Goal: Browse casually: Explore the website without a specific task or goal

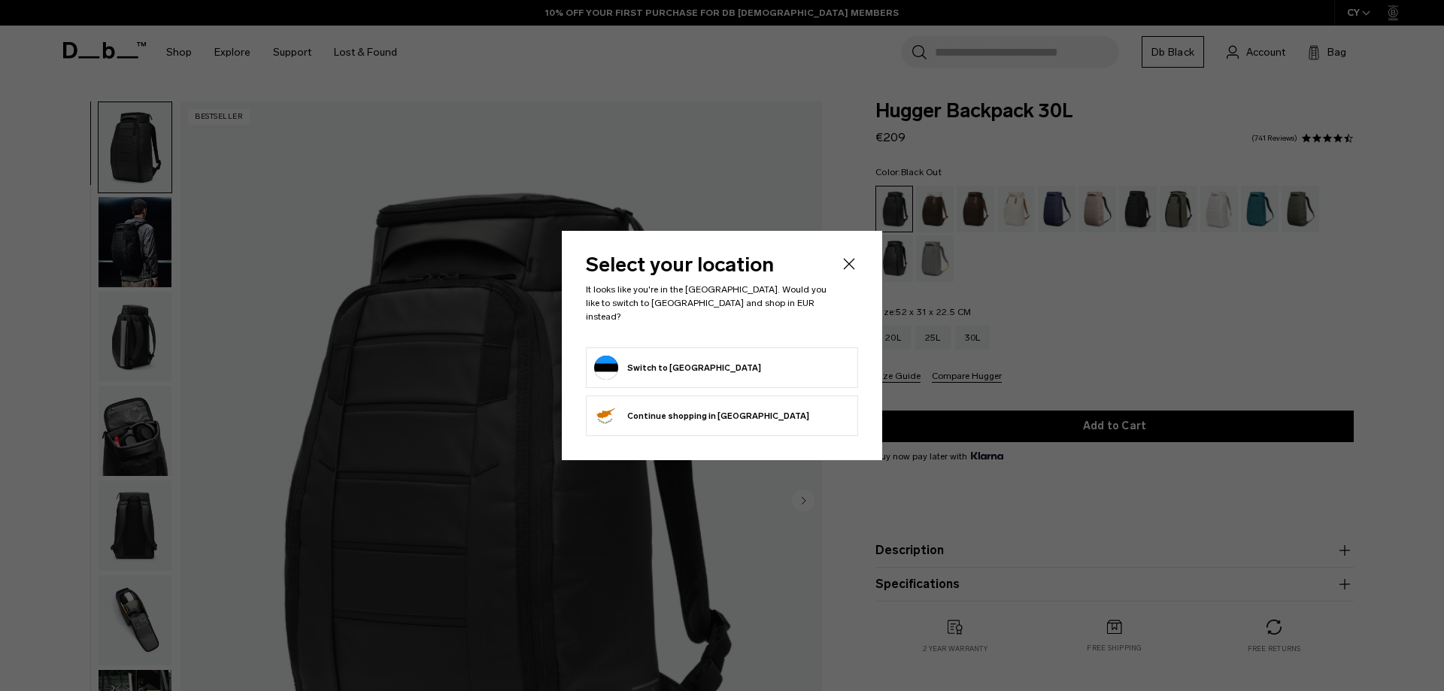
click at [845, 270] on body "Skip to content BUY NOW, PAY LATER WITH [PERSON_NAME] 10% OFF YOUR FIRST PURCHA…" at bounding box center [722, 345] width 1444 height 691
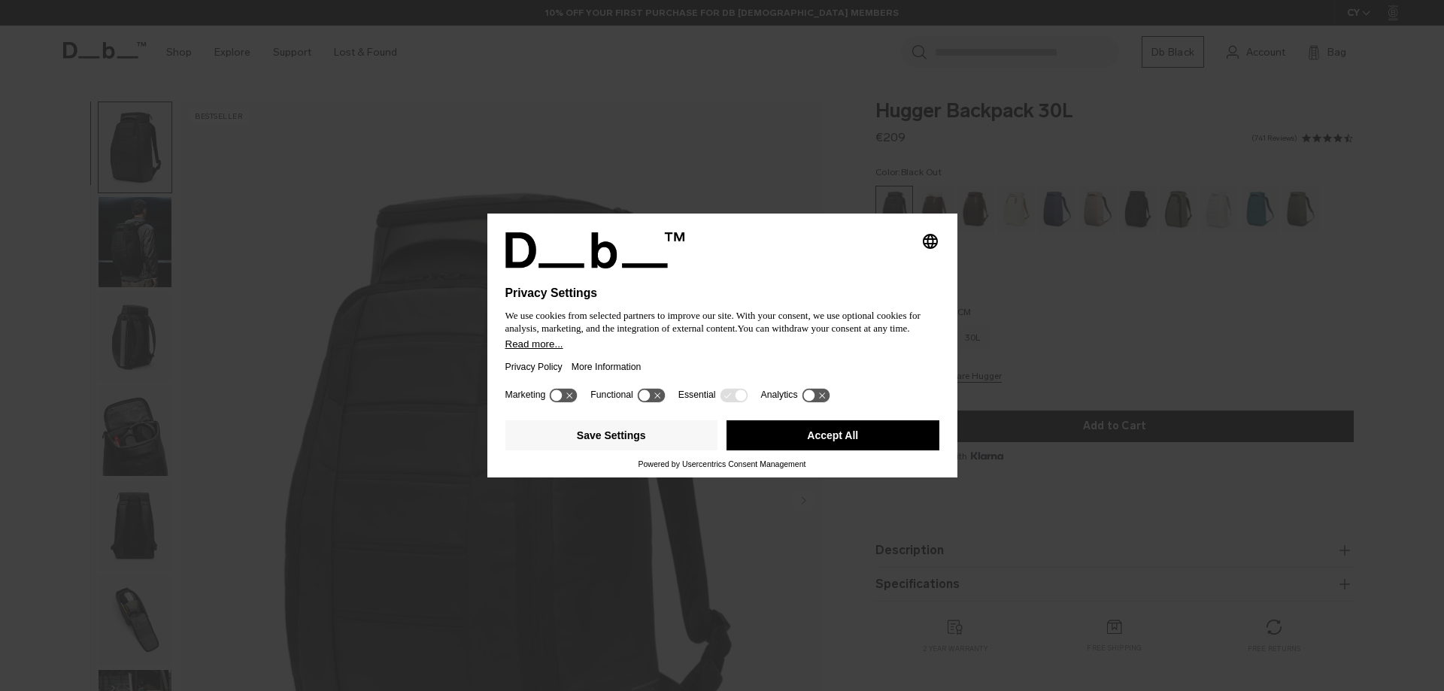
click at [845, 270] on div "Selecting an option will immediately change the language Privacy Settings We us…" at bounding box center [722, 308] width 434 height 152
click at [636, 440] on button "Save Settings" at bounding box center [611, 435] width 213 height 30
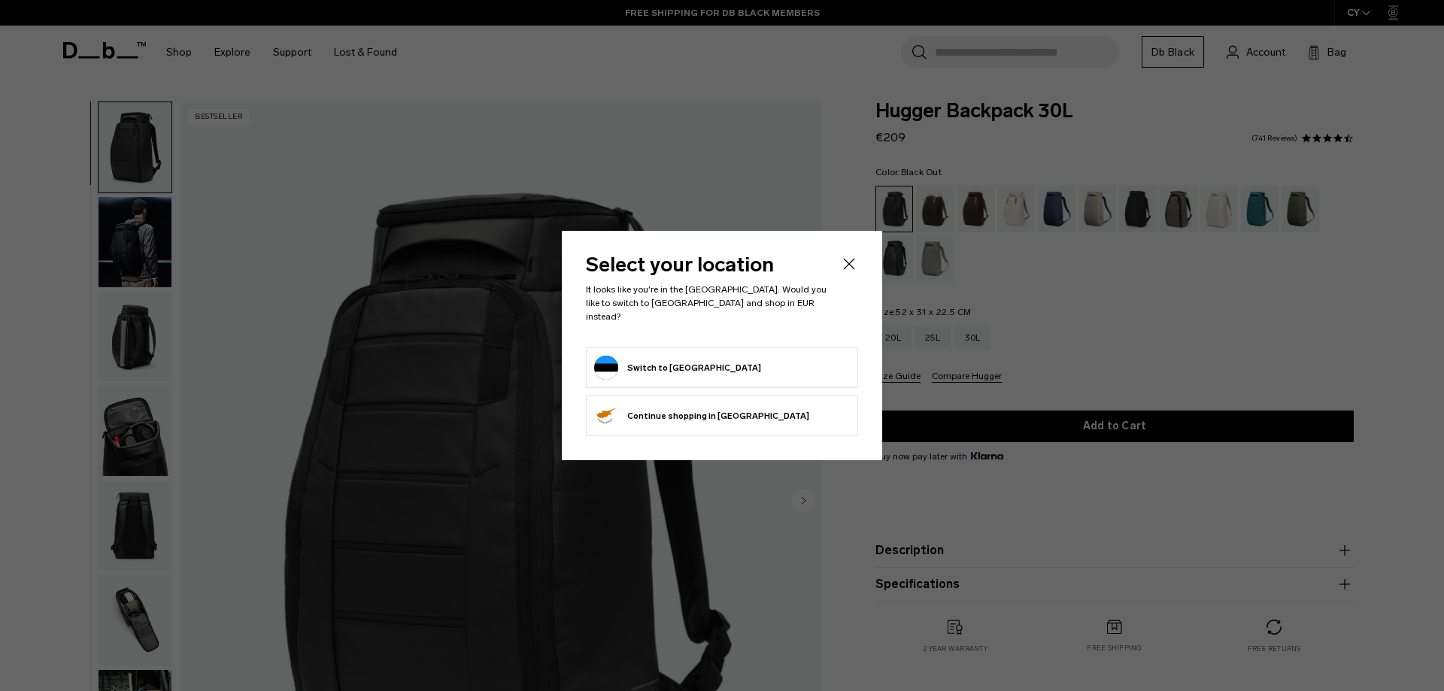
click at [848, 268] on icon "Close" at bounding box center [849, 264] width 18 height 18
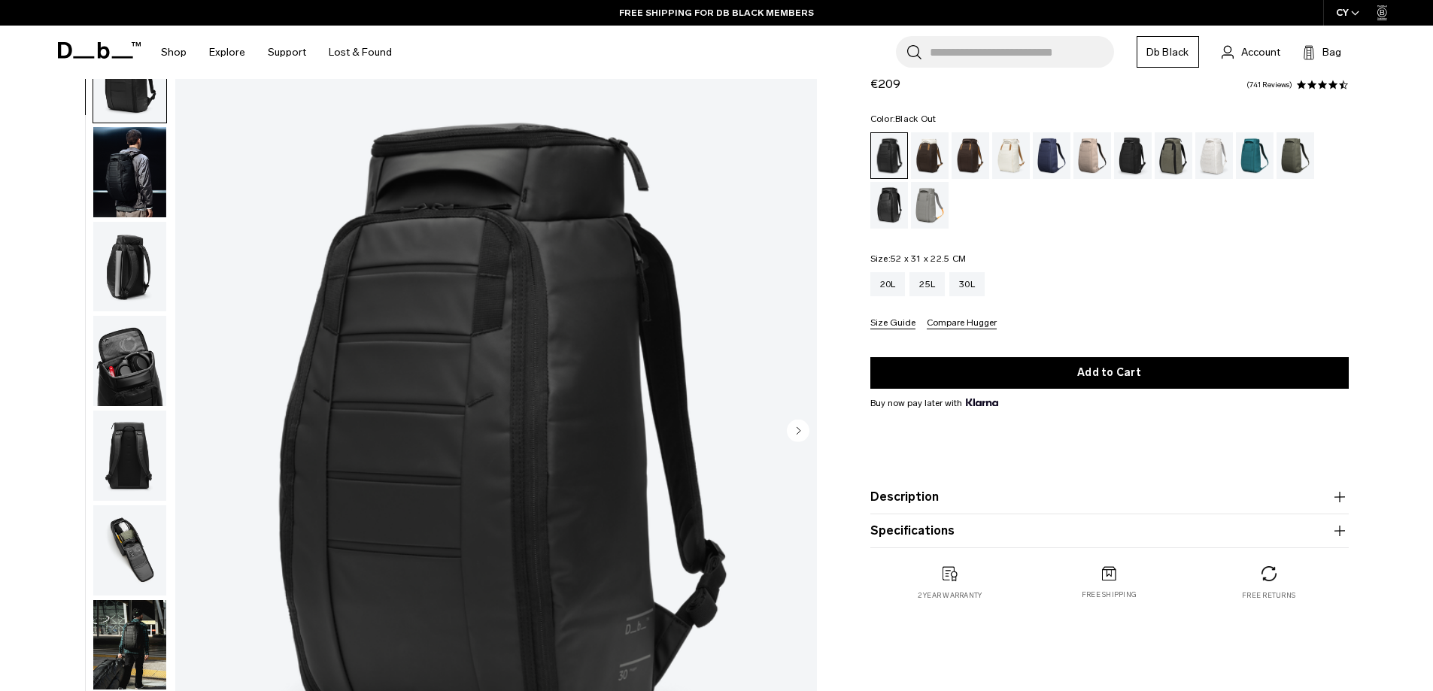
scroll to position [75, 0]
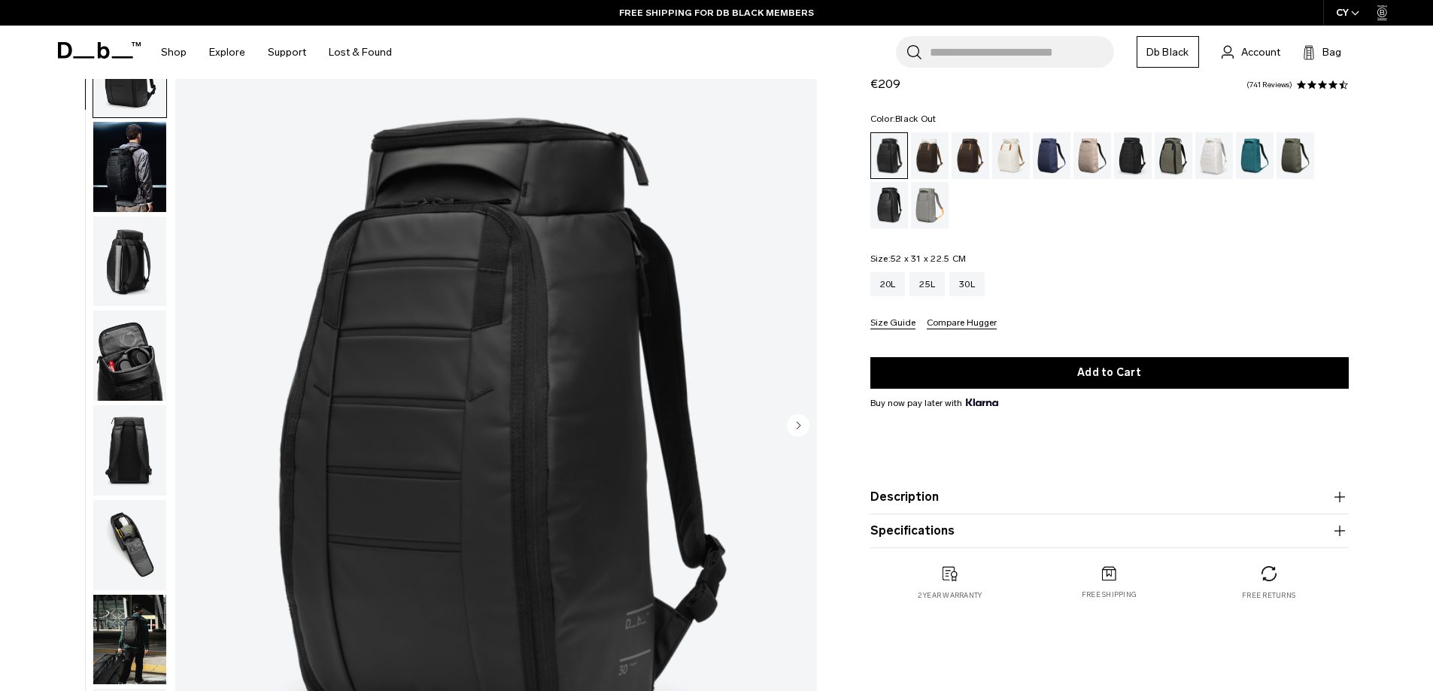
click at [138, 171] on img "button" at bounding box center [129, 167] width 73 height 90
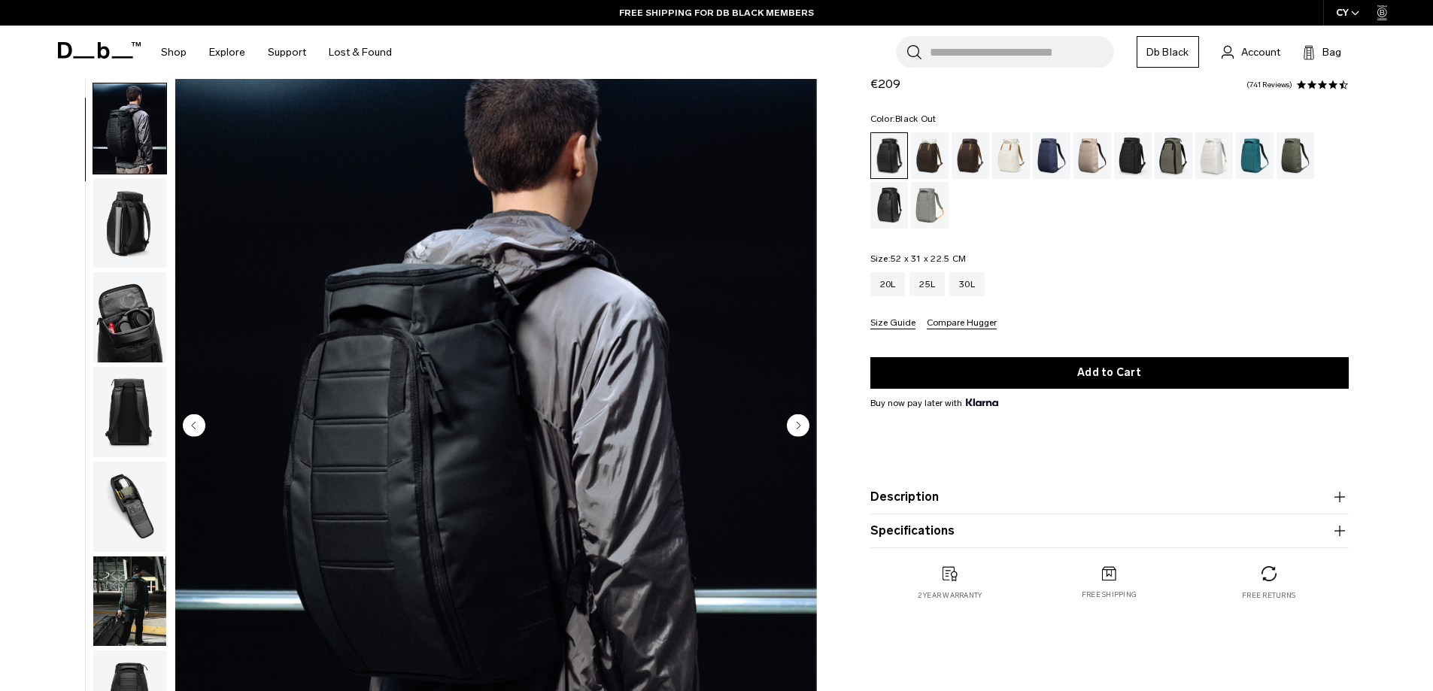
scroll to position [95, 0]
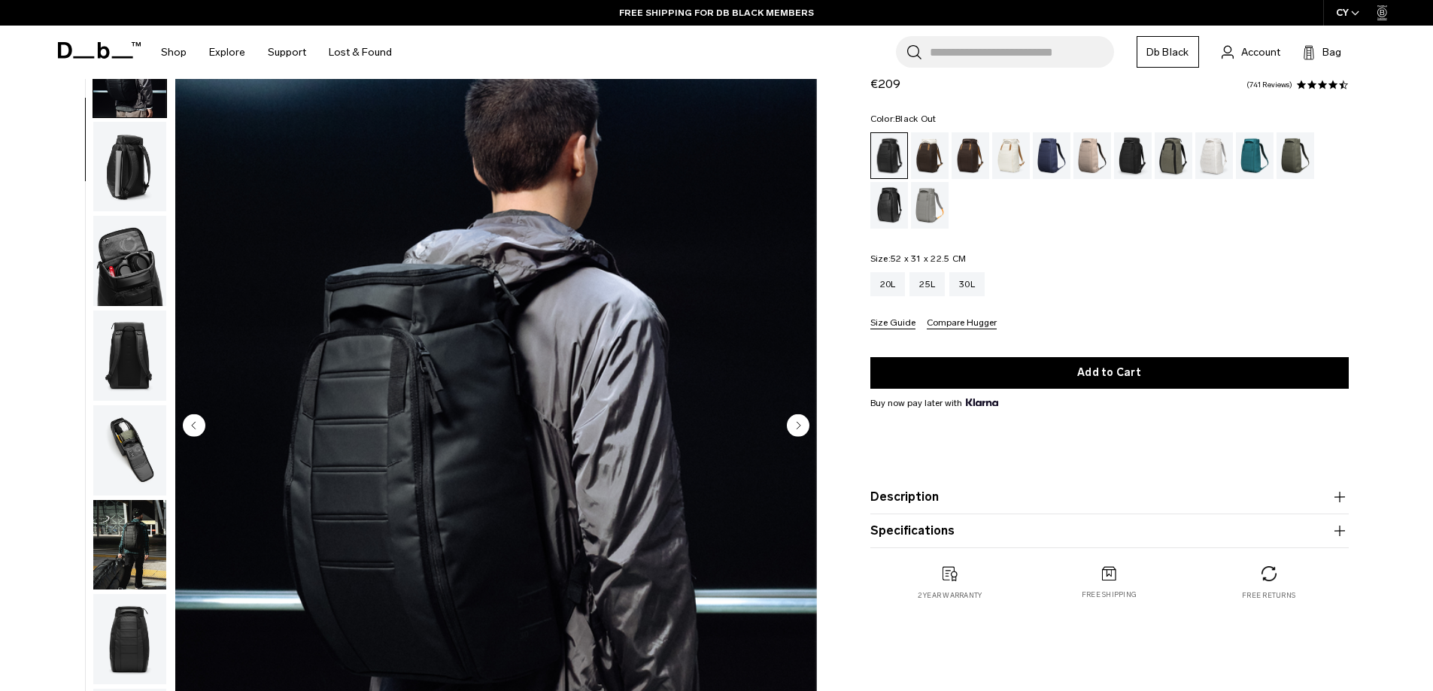
click at [126, 187] on img "button" at bounding box center [129, 167] width 73 height 90
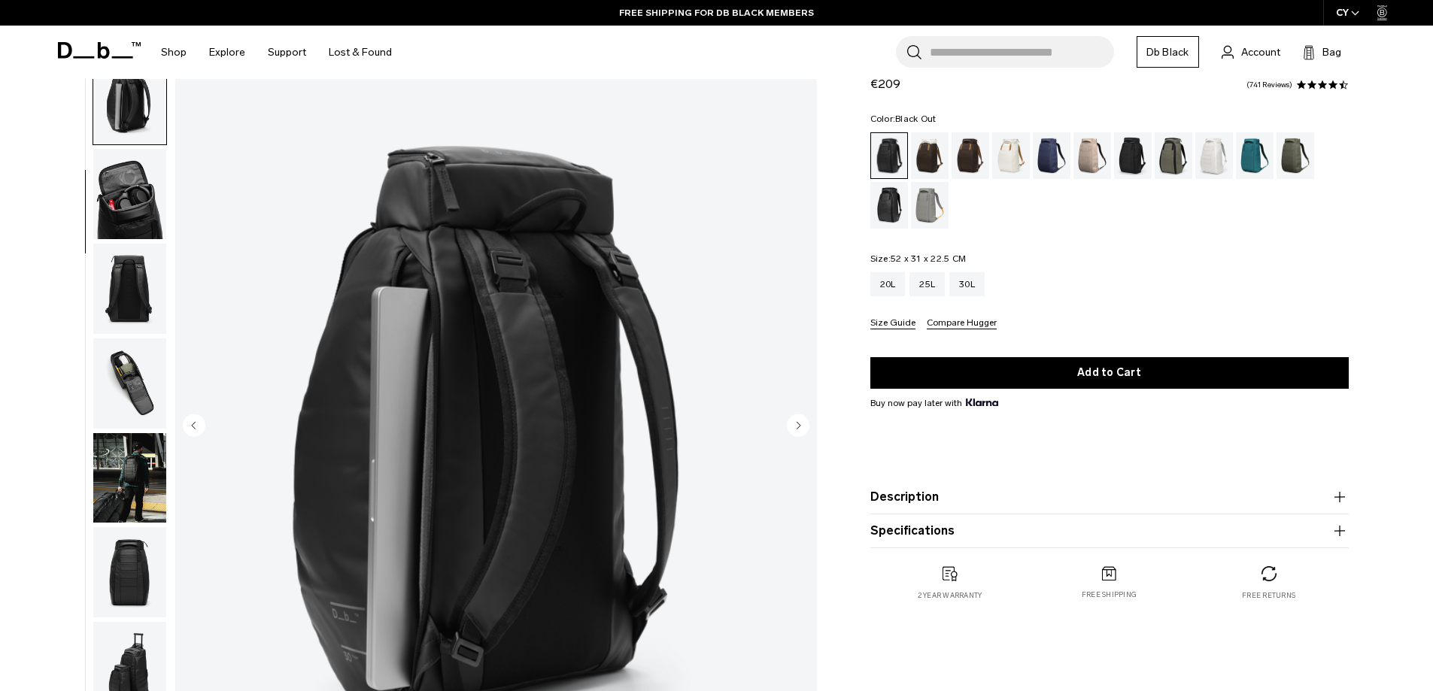
scroll to position [190, 0]
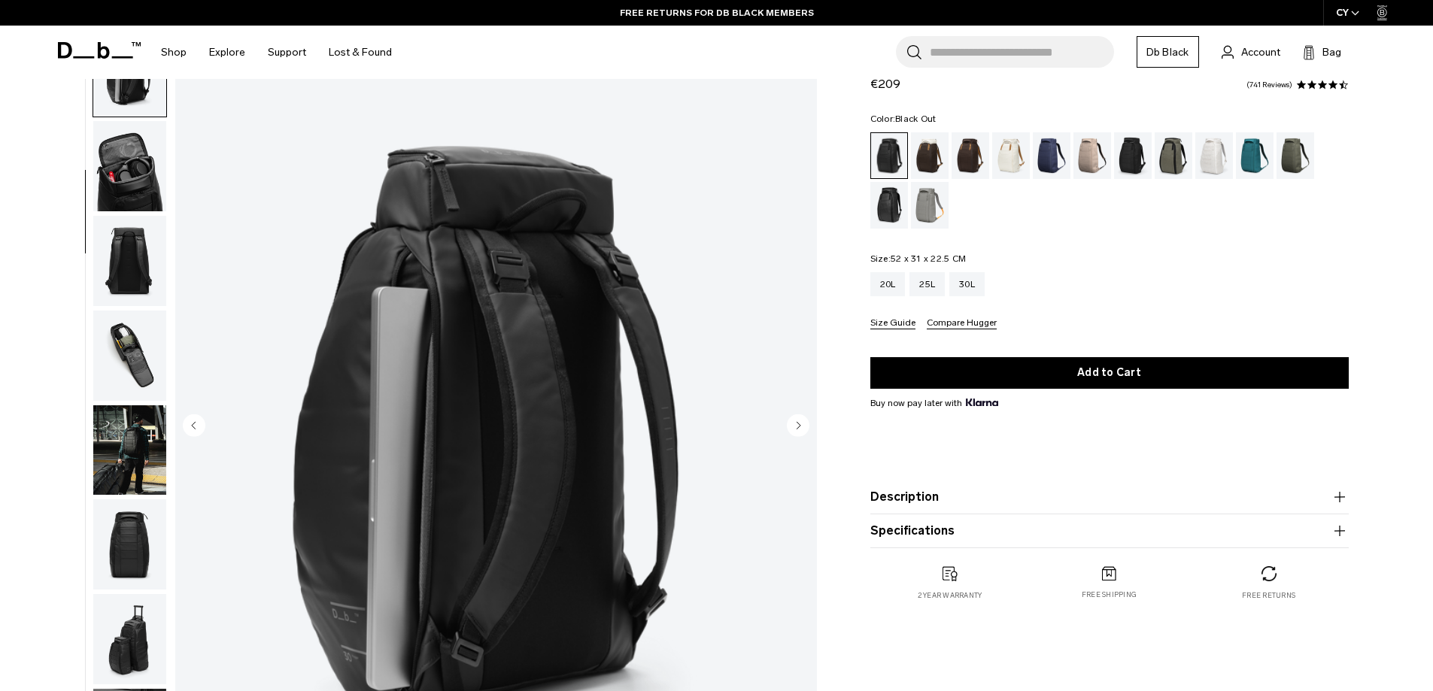
click at [123, 183] on img "button" at bounding box center [129, 166] width 73 height 90
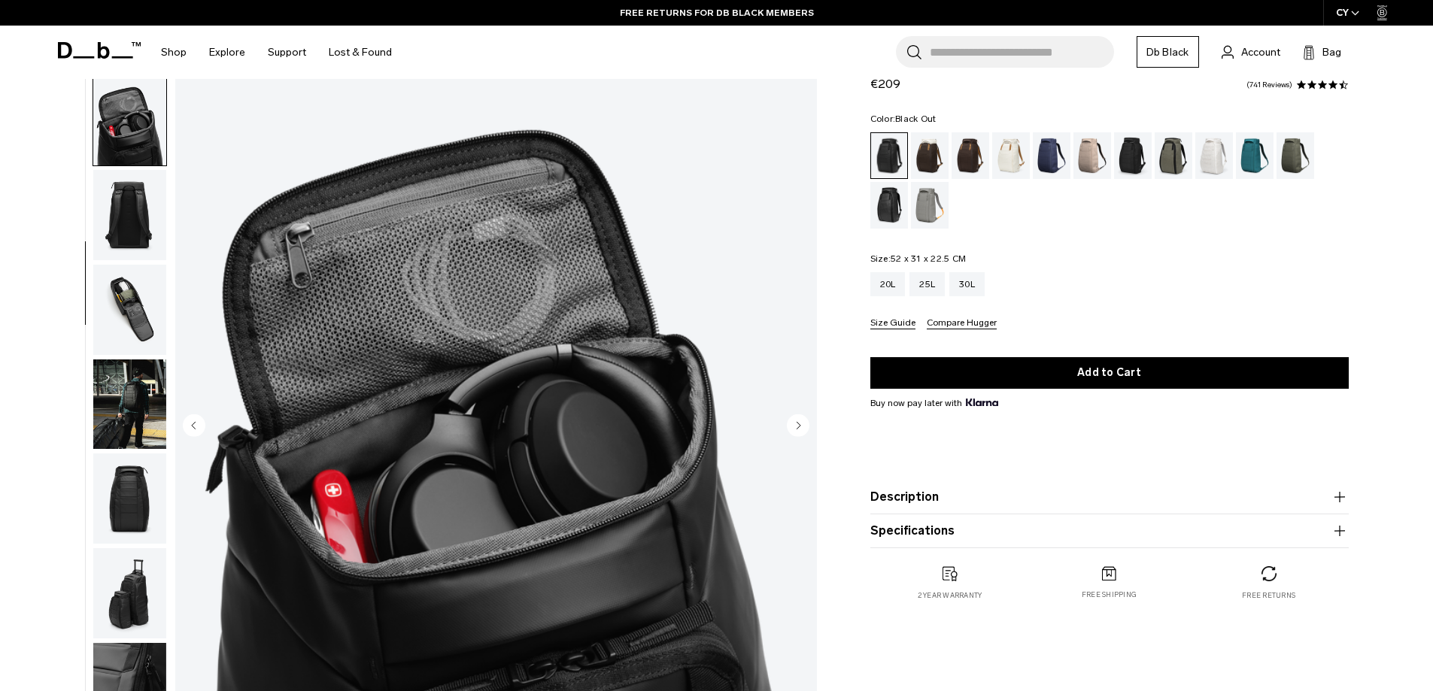
scroll to position [237, 0]
click at [123, 183] on img "button" at bounding box center [129, 213] width 73 height 90
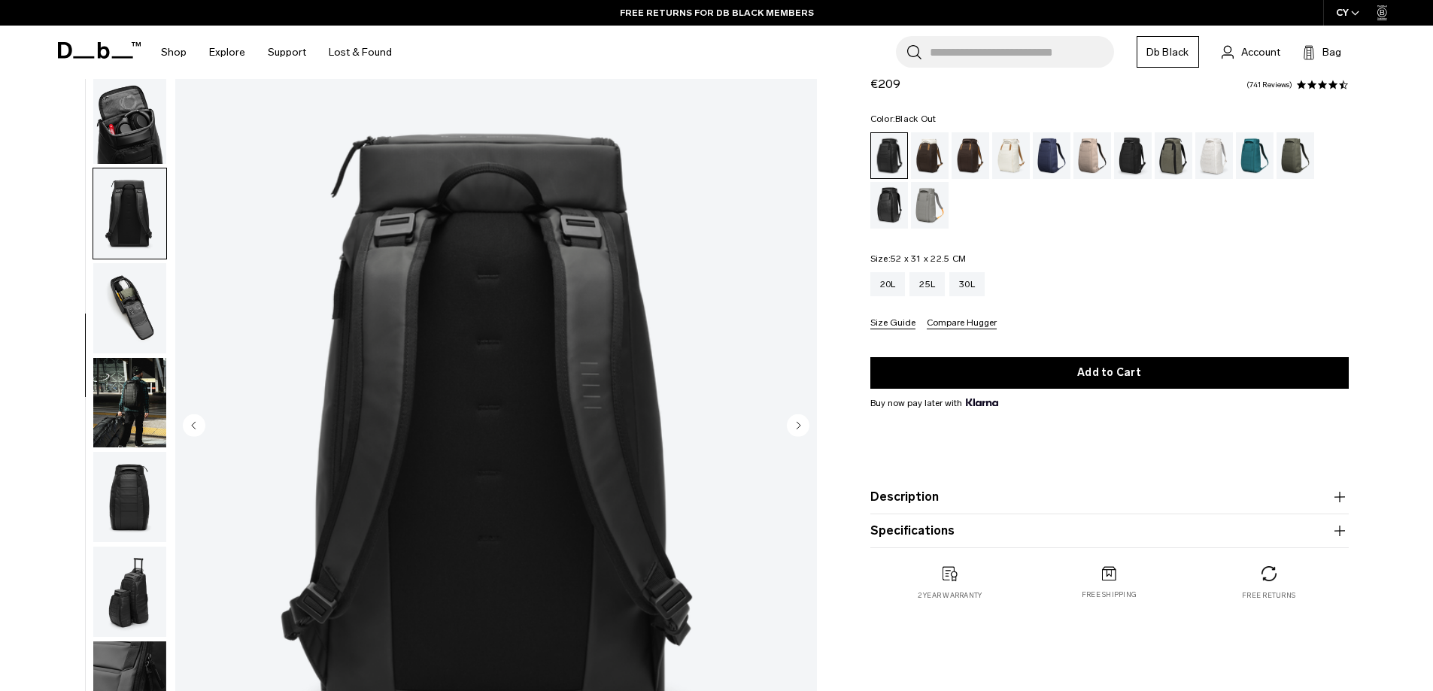
click at [132, 286] on img "button" at bounding box center [129, 308] width 73 height 90
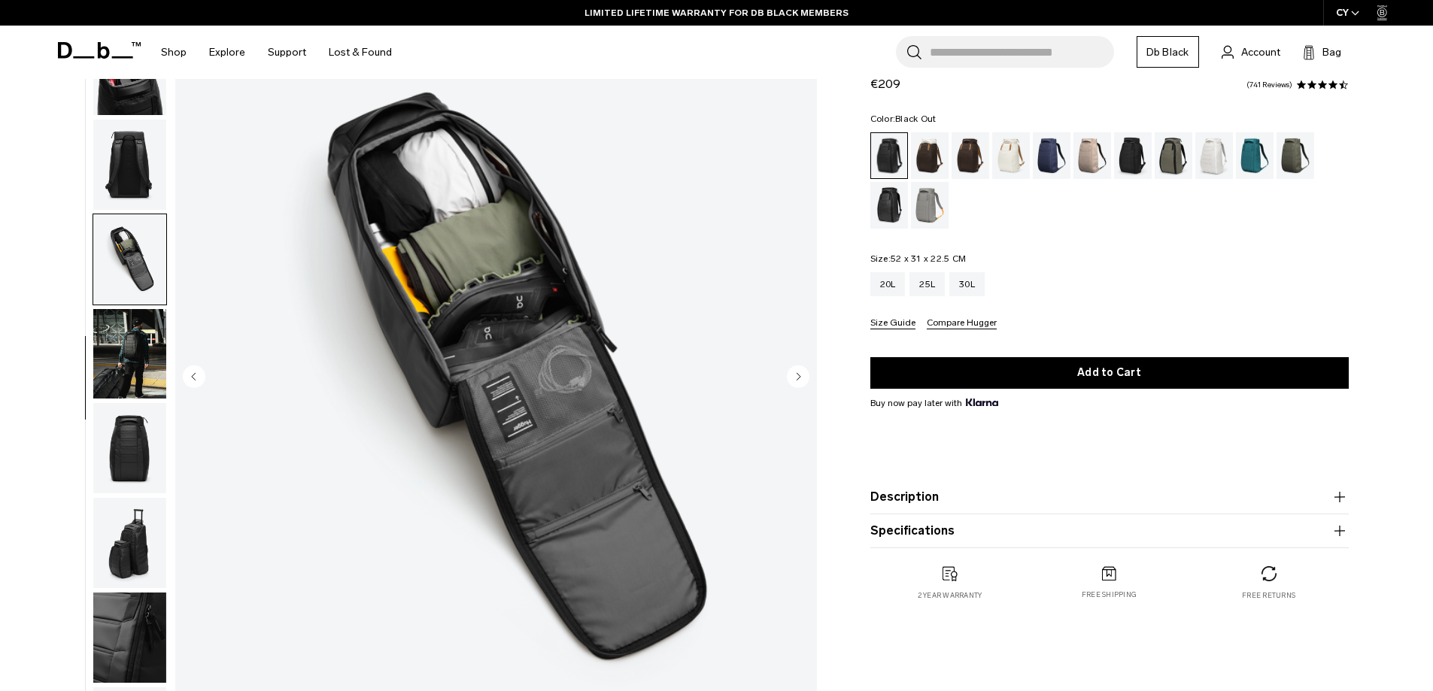
scroll to position [150, 0]
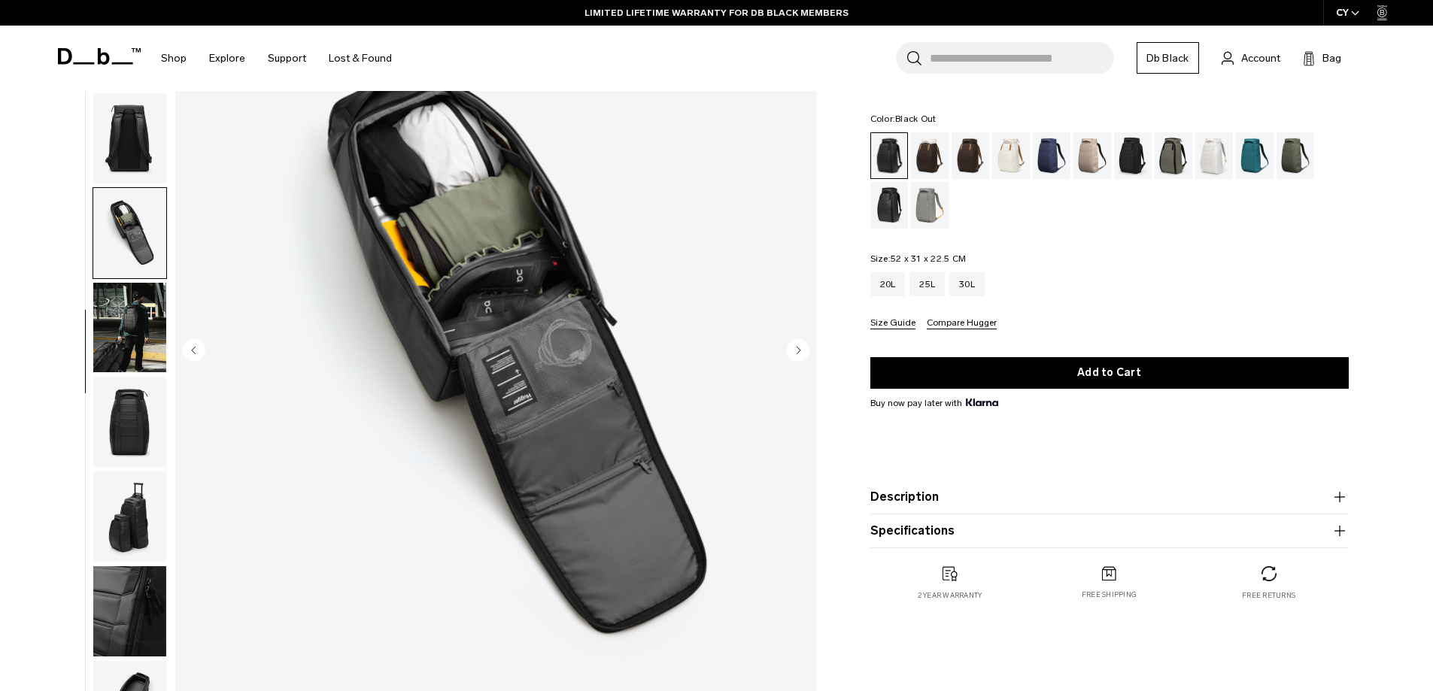
click at [132, 285] on img "button" at bounding box center [129, 328] width 73 height 90
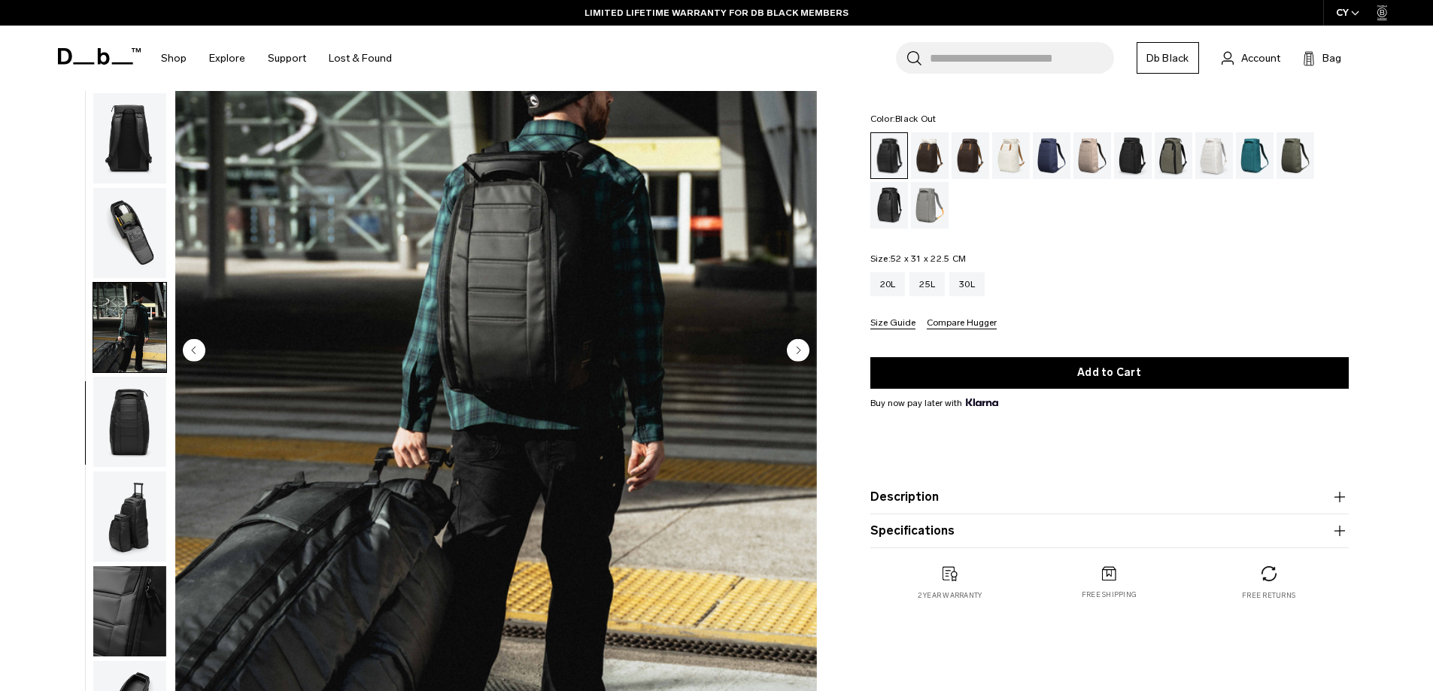
click at [129, 432] on img "button" at bounding box center [129, 422] width 73 height 90
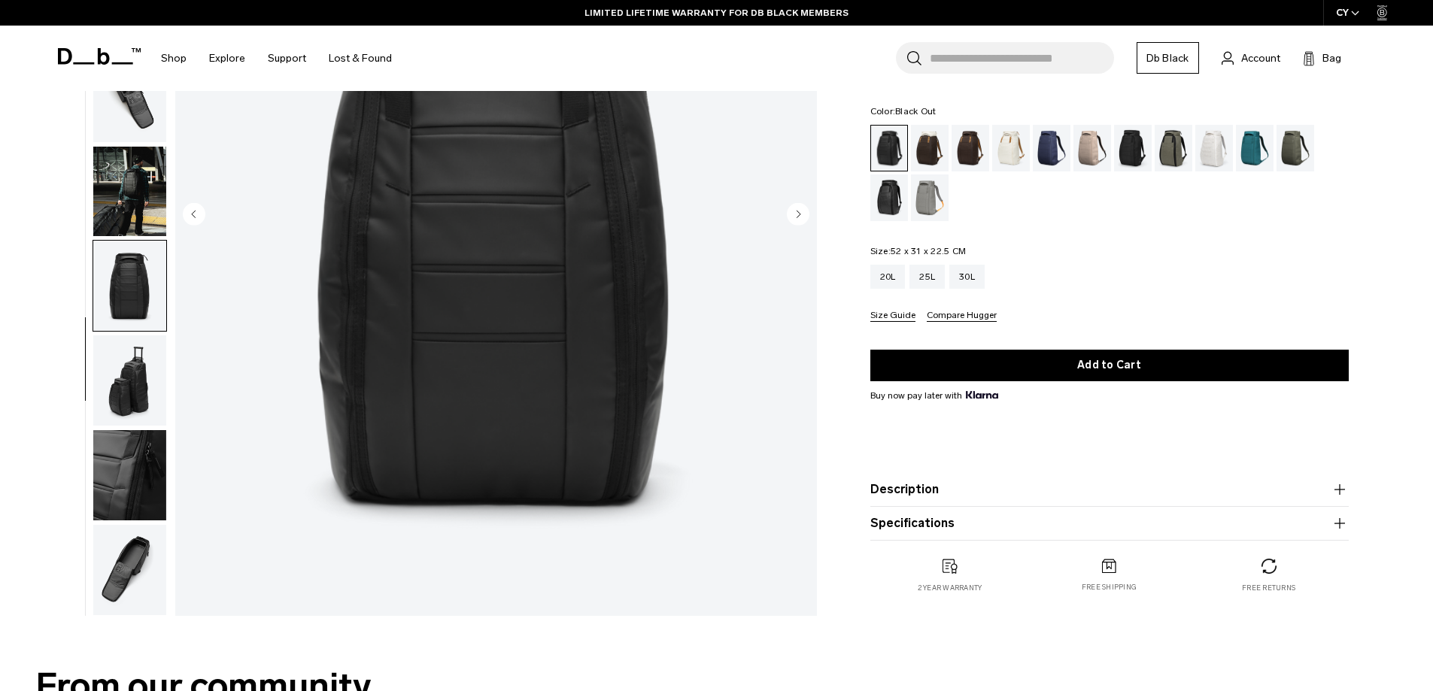
scroll to position [301, 0]
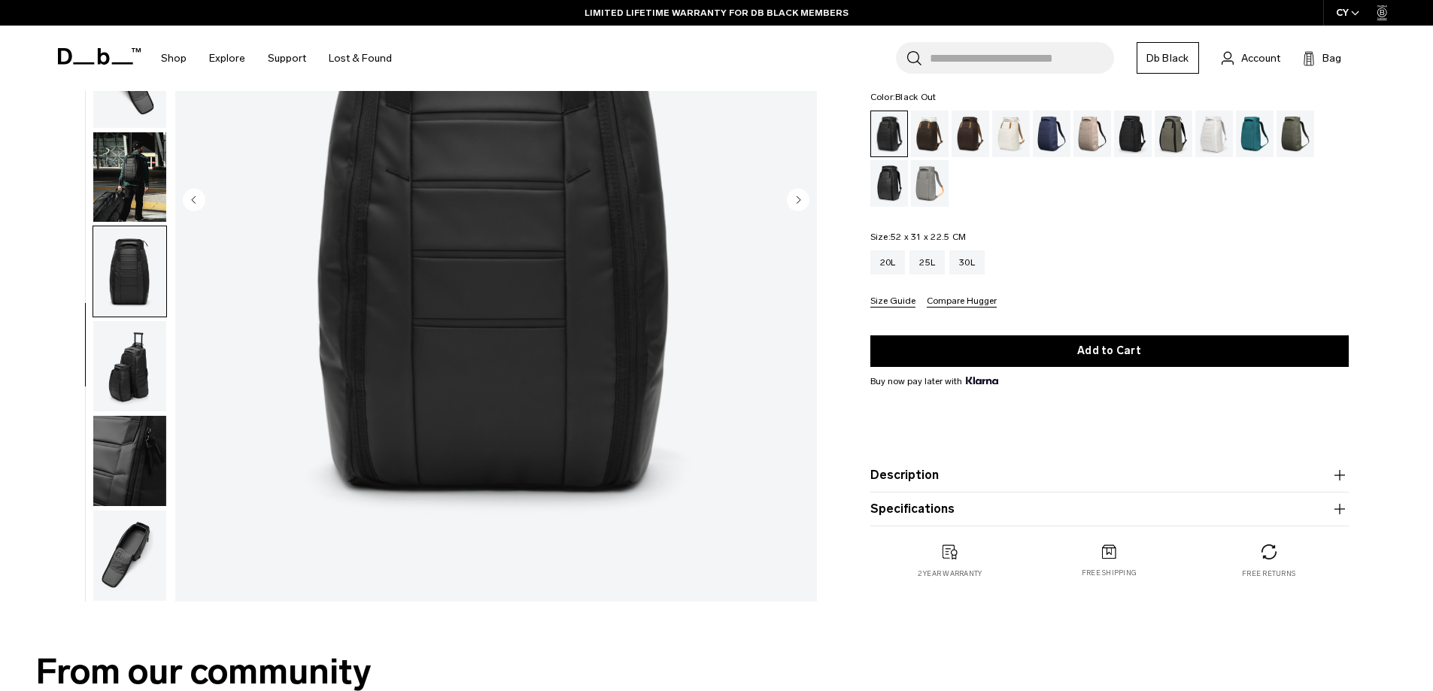
click at [123, 360] on img "button" at bounding box center [129, 366] width 73 height 90
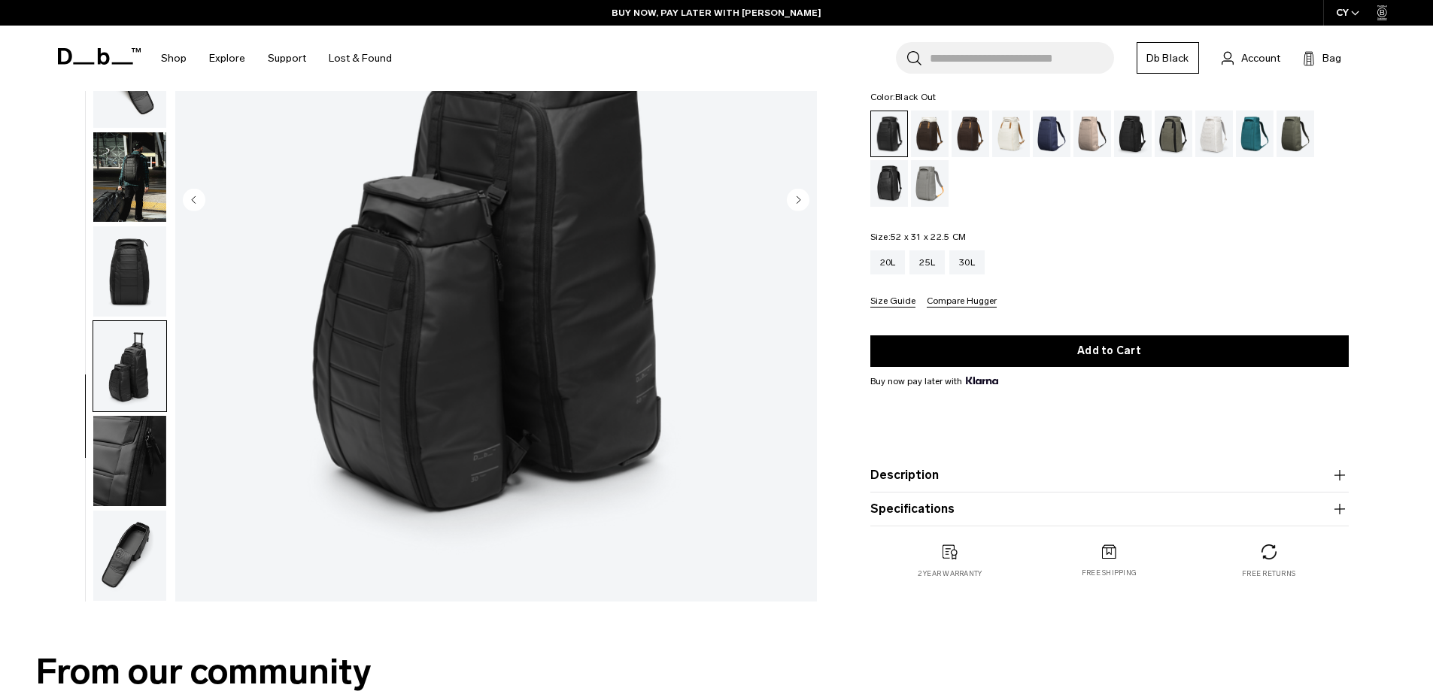
click at [153, 483] on img "button" at bounding box center [129, 461] width 73 height 90
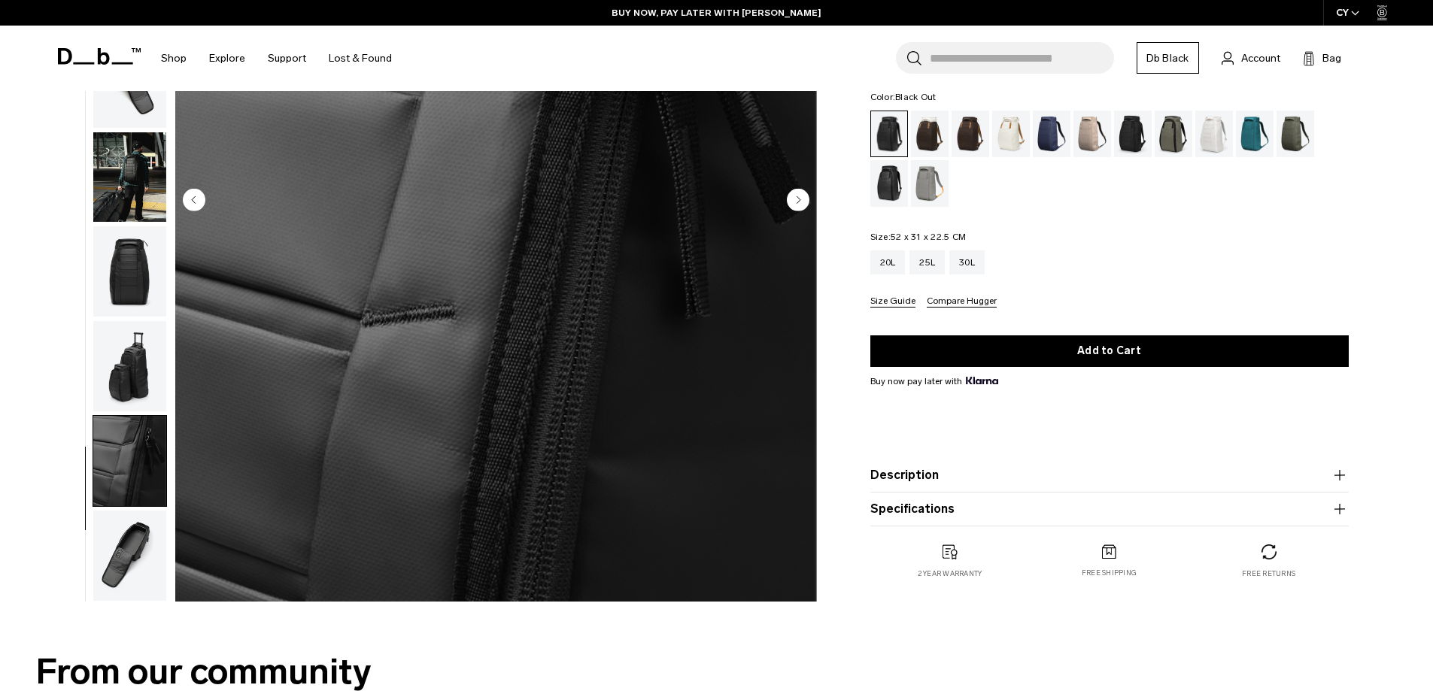
click at [144, 539] on img "button" at bounding box center [129, 556] width 73 height 90
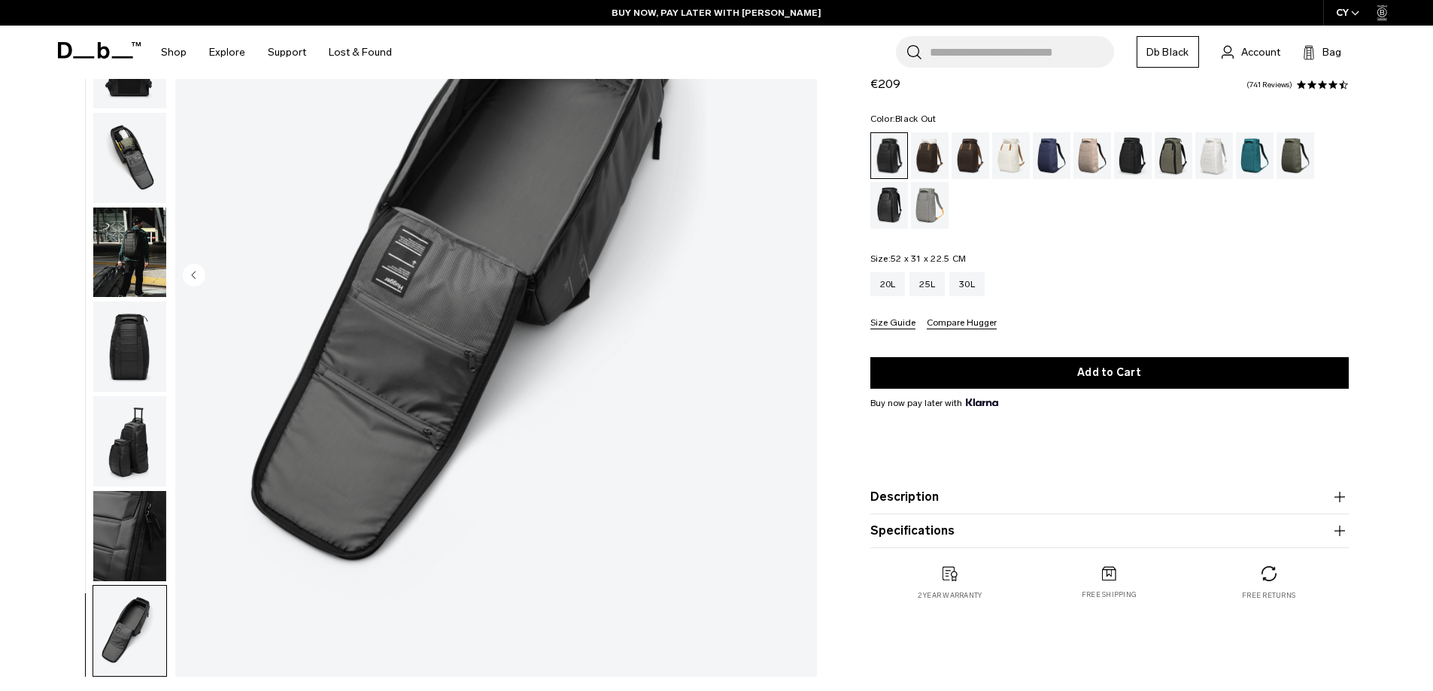
scroll to position [0, 0]
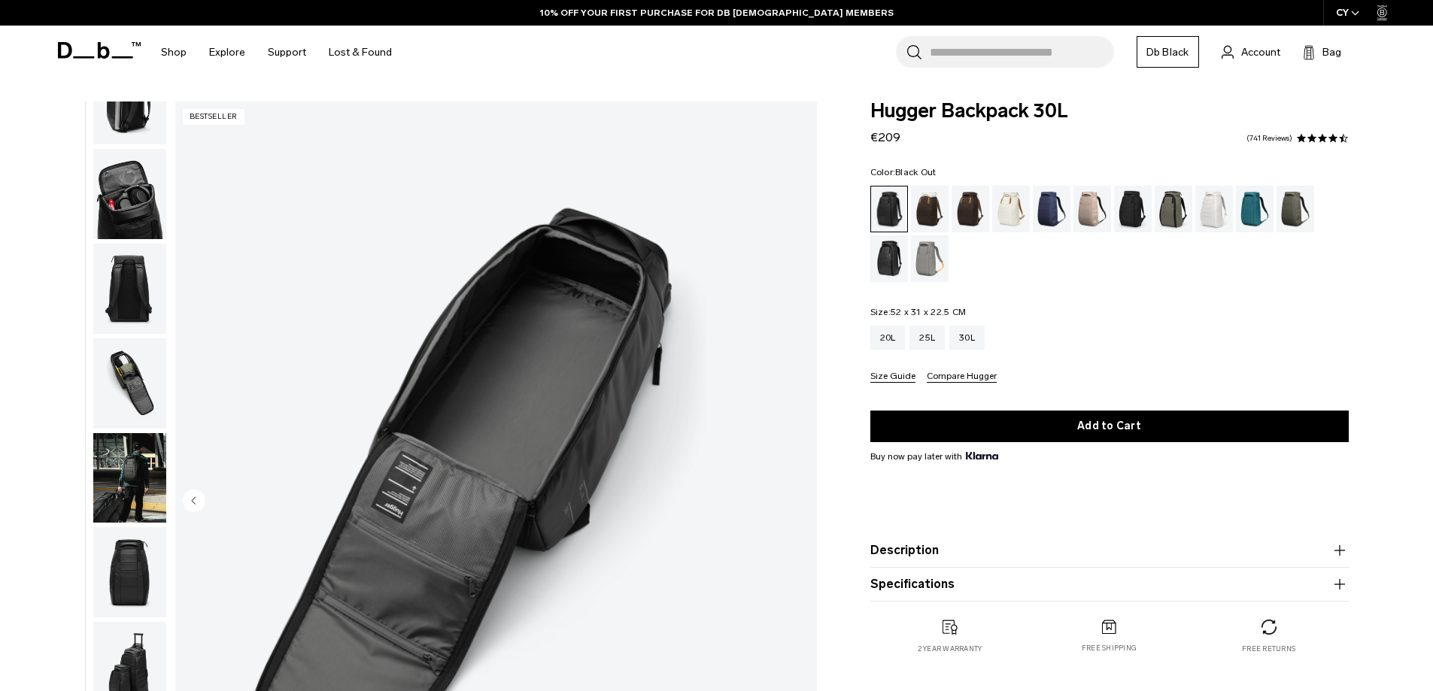
click at [124, 288] on img "button" at bounding box center [129, 289] width 73 height 90
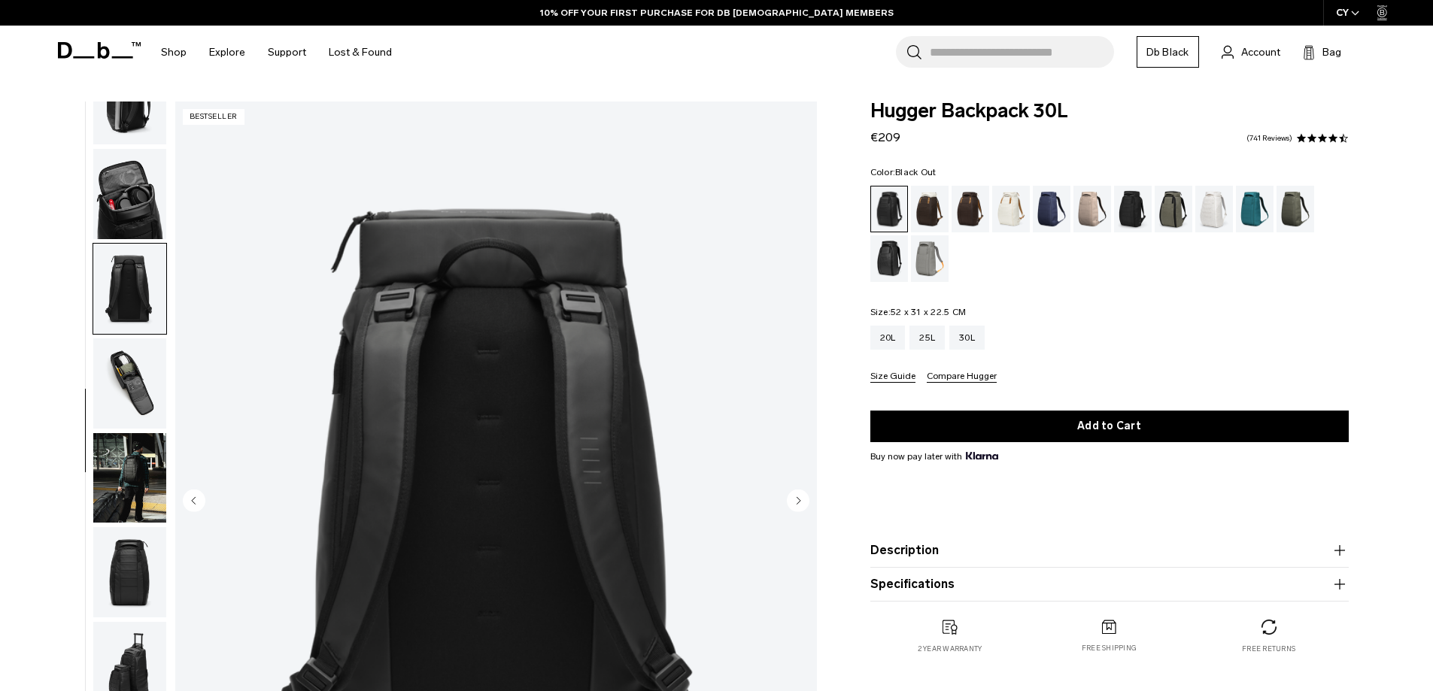
click at [117, 193] on img "button" at bounding box center [129, 194] width 73 height 90
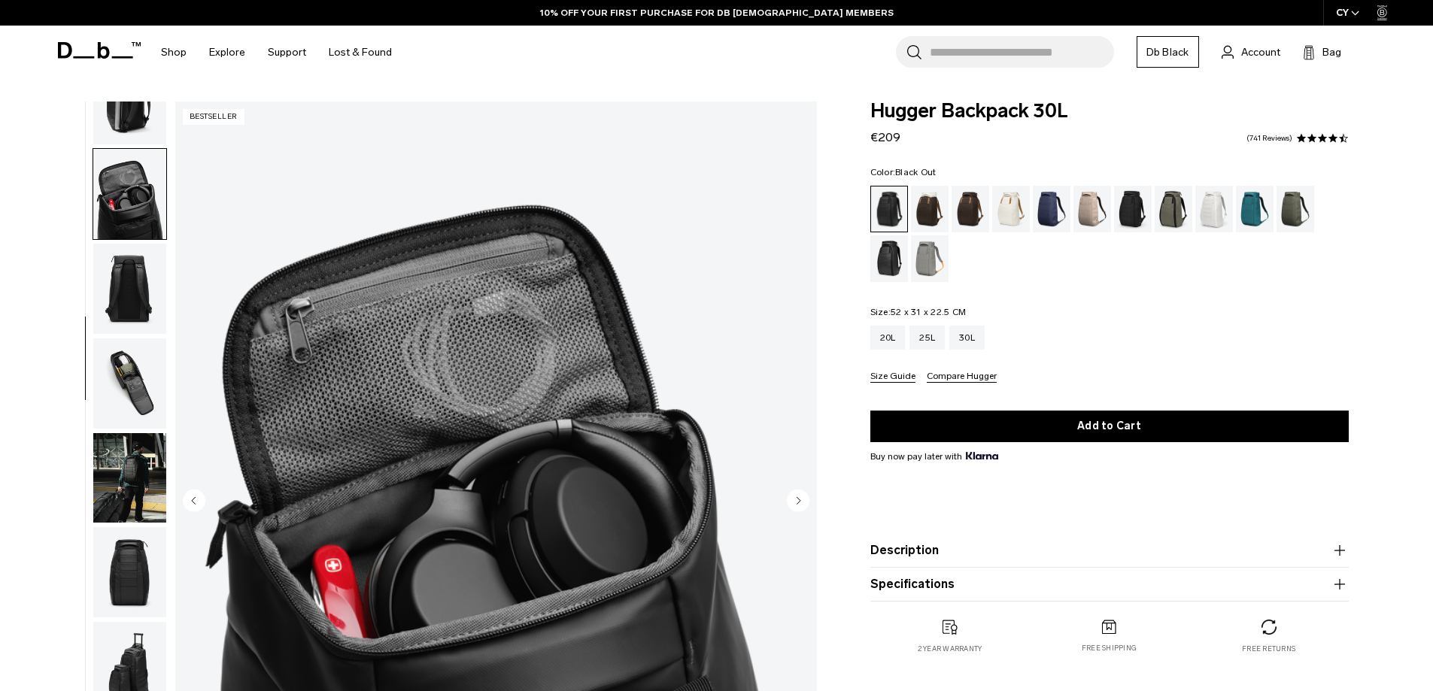
click at [129, 120] on img "button" at bounding box center [129, 100] width 73 height 90
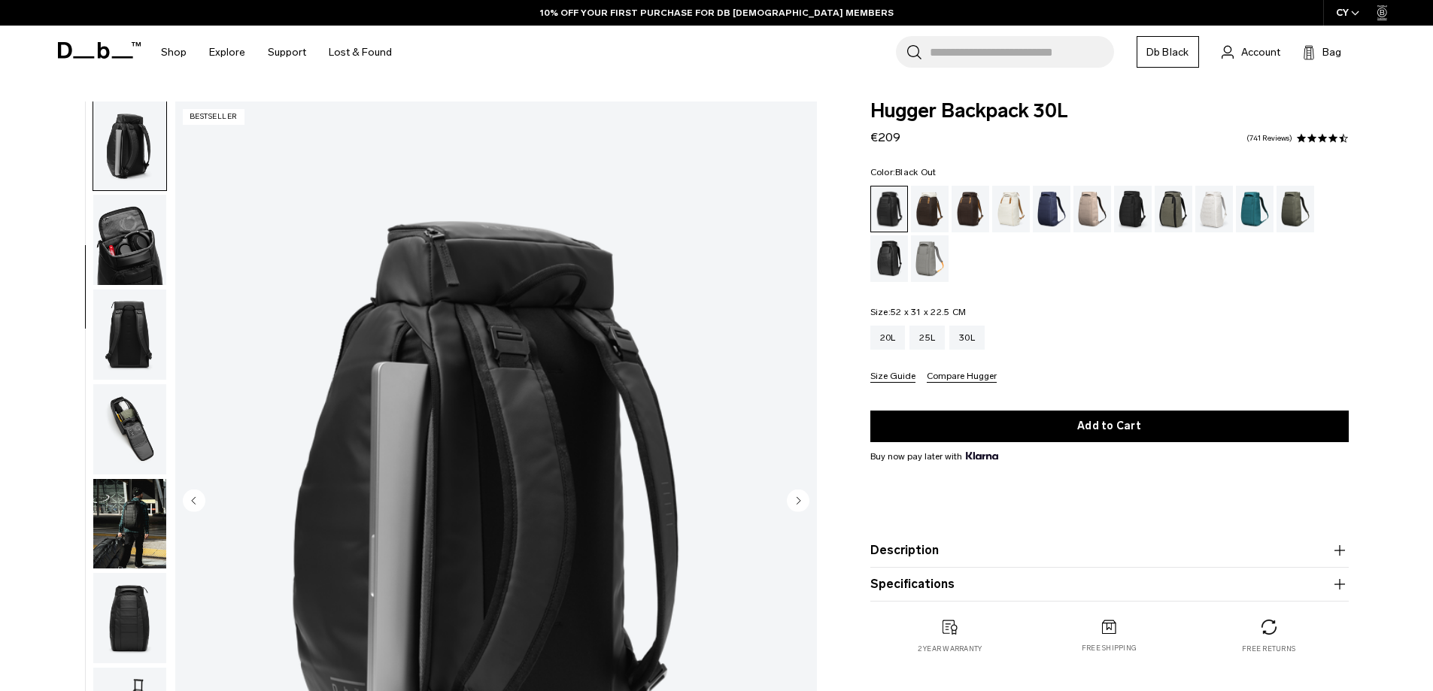
scroll to position [190, 0]
